Goal: Navigation & Orientation: Find specific page/section

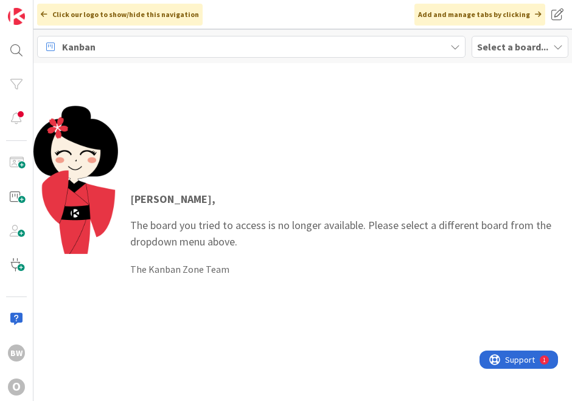
click at [494, 46] on b "Select a board..." at bounding box center [512, 47] width 71 height 12
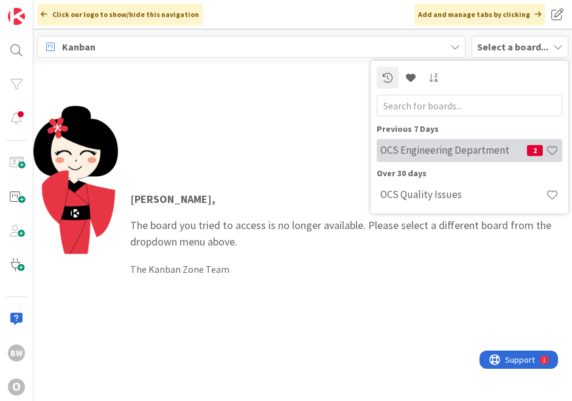
click at [430, 156] on h4 "OCS Engineering Department" at bounding box center [453, 150] width 147 height 12
